Goal: Check status: Check status

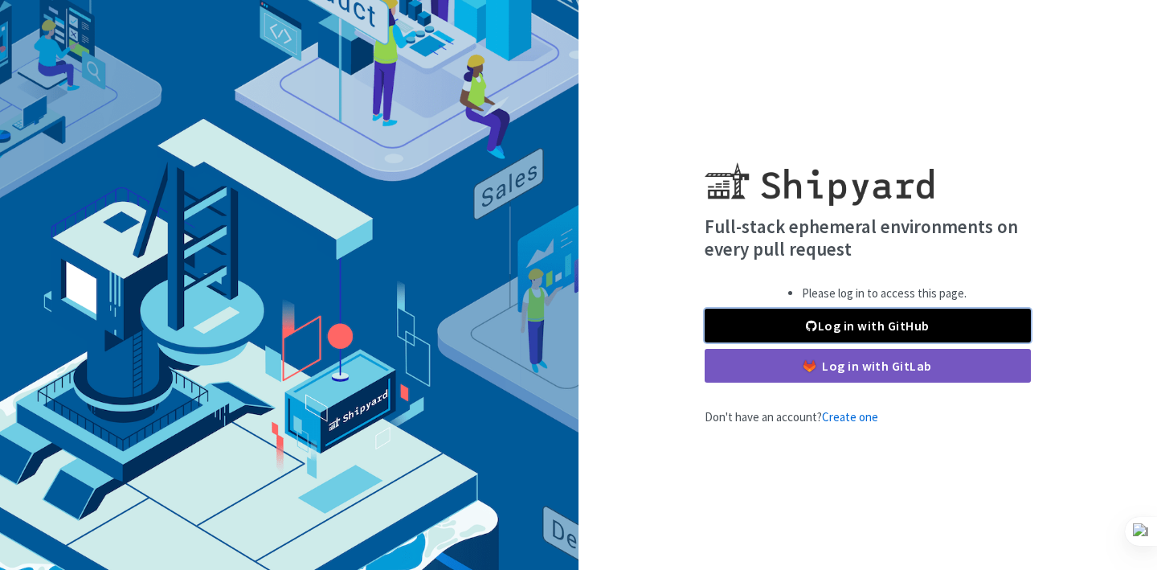
click at [763, 328] on link "Log in with GitHub" at bounding box center [868, 326] width 326 height 34
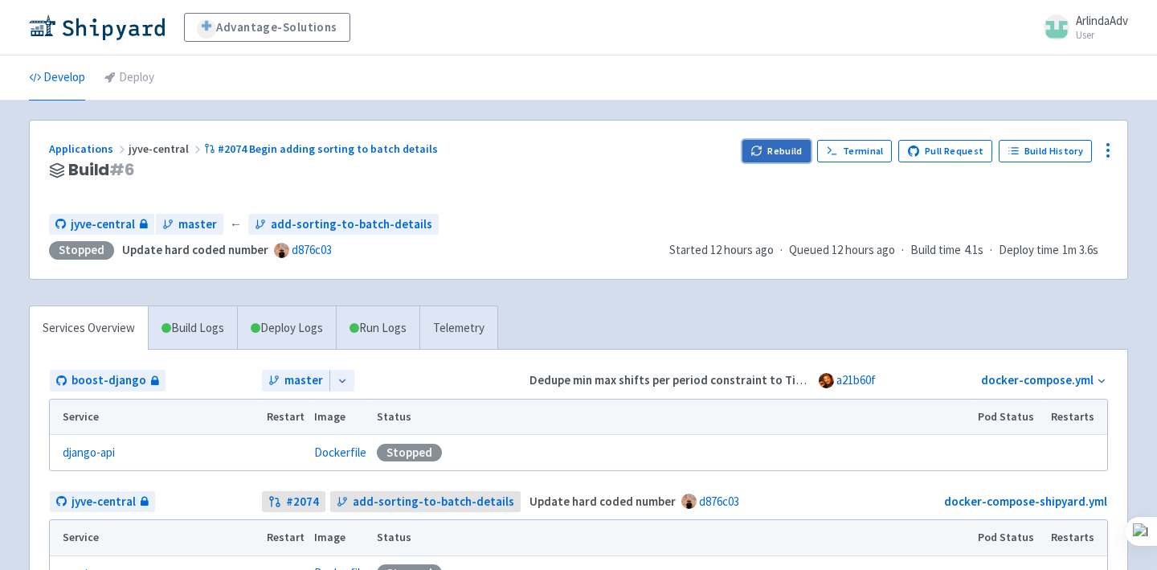
click at [787, 142] on button "Rebuild" at bounding box center [777, 151] width 69 height 23
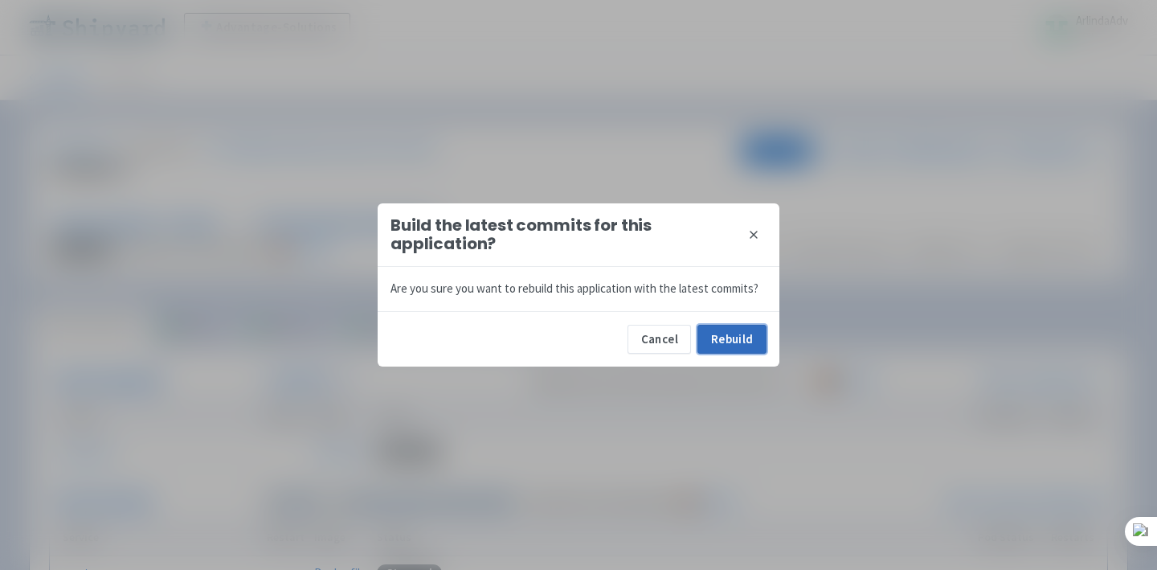
click at [727, 333] on button "Rebuild" at bounding box center [732, 339] width 69 height 29
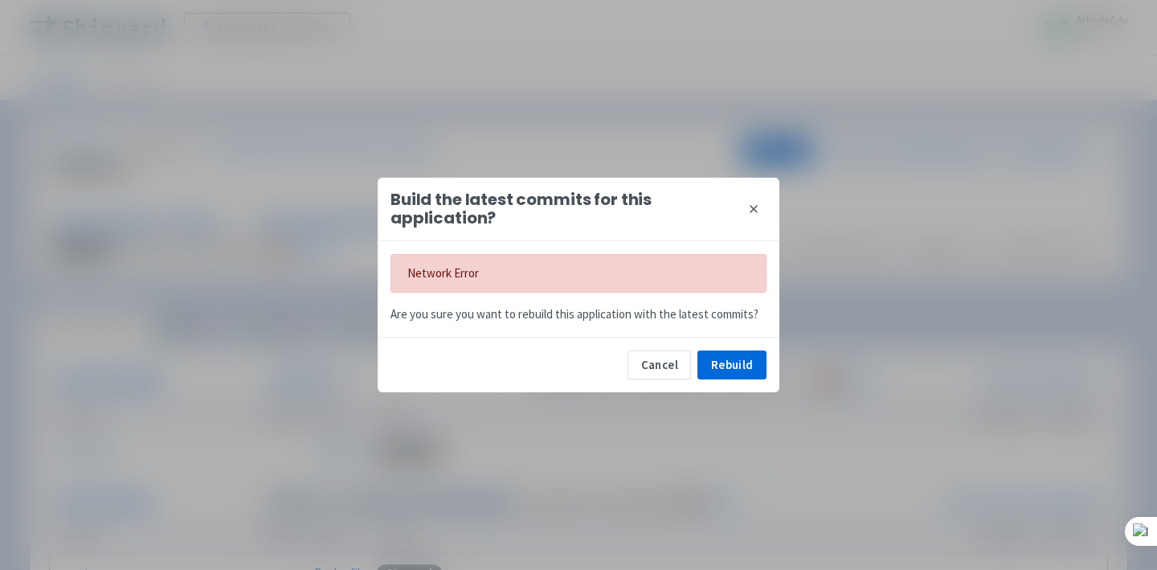
click at [752, 208] on icon at bounding box center [753, 209] width 13 height 13
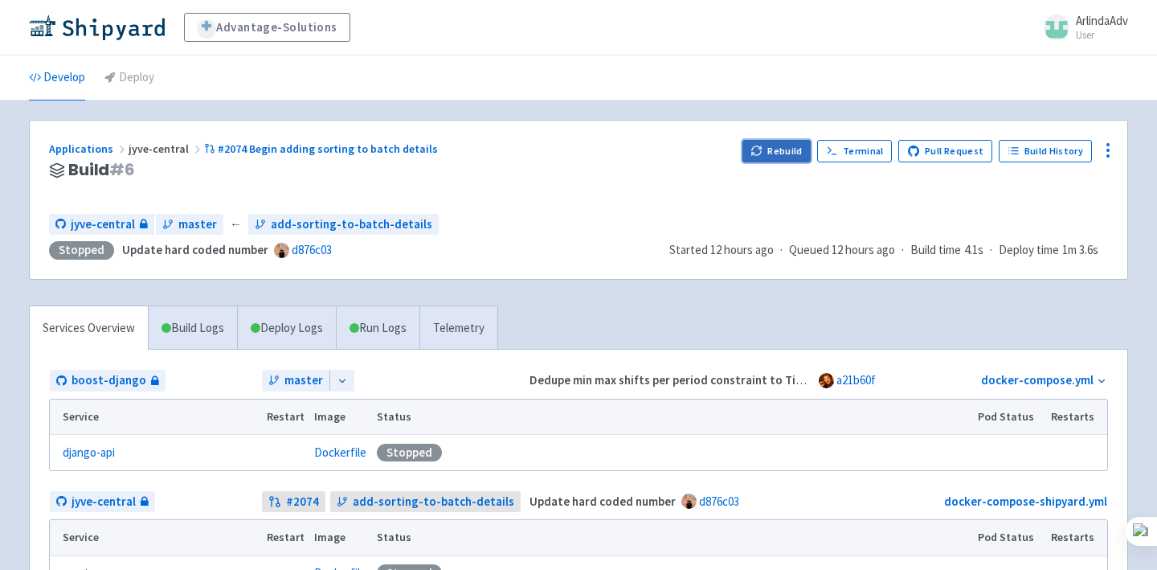
click at [779, 149] on button "Rebuild" at bounding box center [777, 151] width 69 height 23
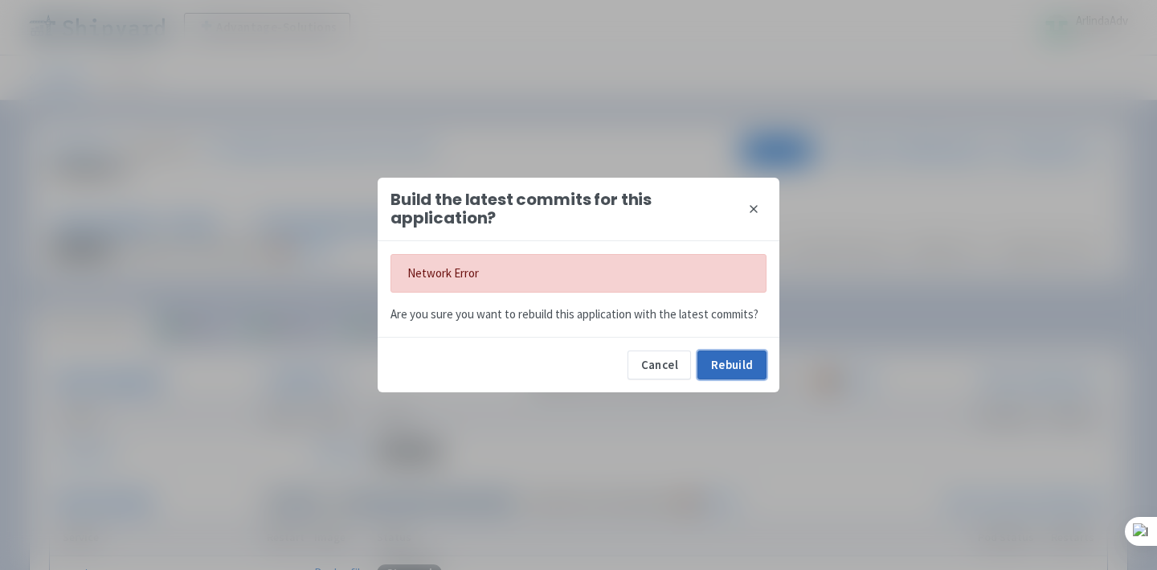
click at [732, 366] on button "Rebuild" at bounding box center [732, 364] width 69 height 29
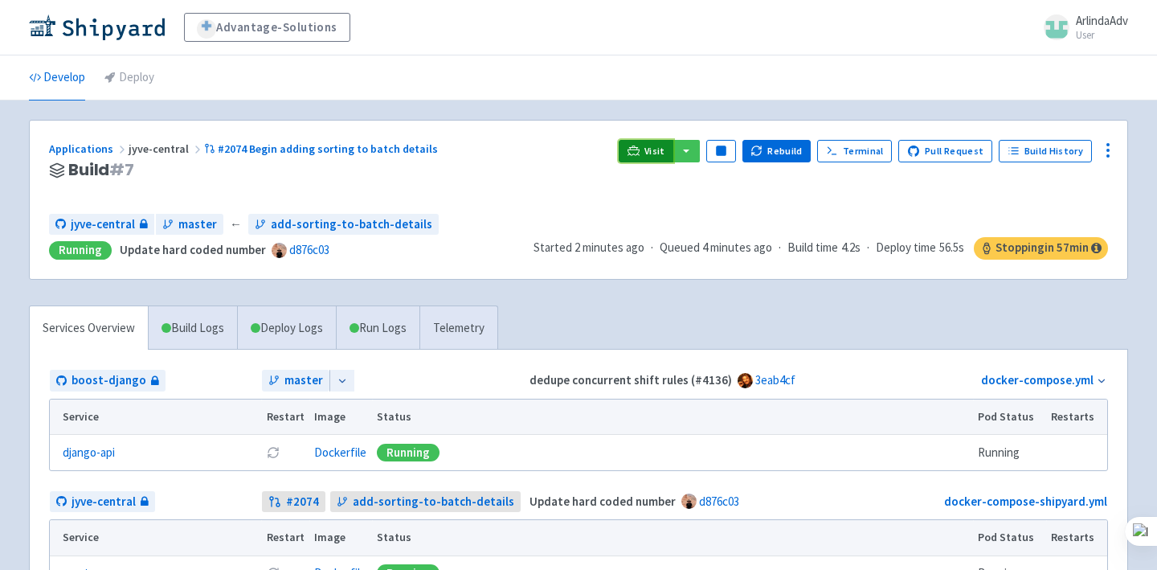
click at [638, 141] on link "Visit" at bounding box center [646, 151] width 55 height 23
